Goal: Entertainment & Leisure: Browse casually

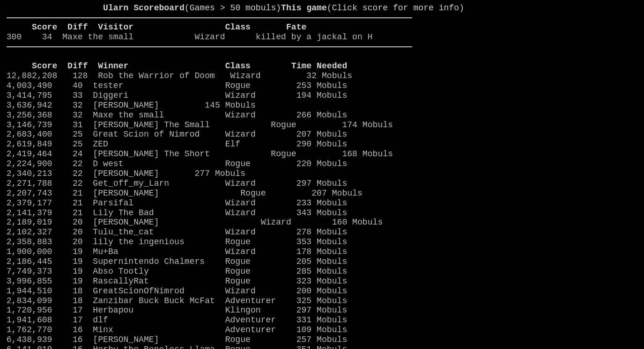
click at [377, 46] on larn "Ularn Scoreboard (Games > 50 mobuls) This game (Click score for more info) Scor…" at bounding box center [209, 167] width 405 height 328
click at [377, 50] on larn "Ularn Scoreboard (Games > 50 mobuls) This game (Click score for more info) Scor…" at bounding box center [209, 167] width 405 height 328
click at [373, 42] on link "300 34 Maxe the small Wizard killed by a jackal on H" at bounding box center [190, 36] width 366 height 9
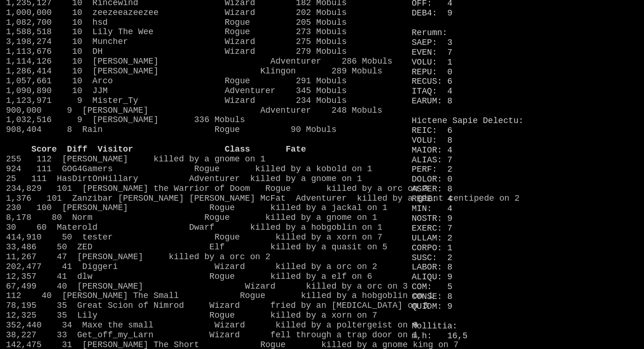
scroll to position [640, 2]
